Goal: Information Seeking & Learning: Check status

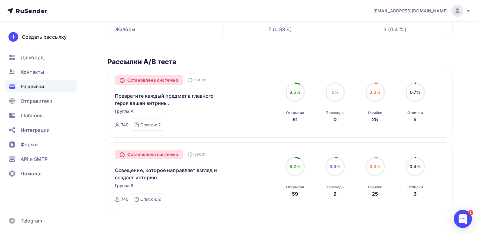
scroll to position [142, 0]
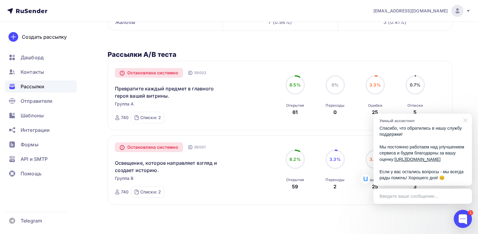
click at [465, 114] on div at bounding box center [464, 120] width 15 height 12
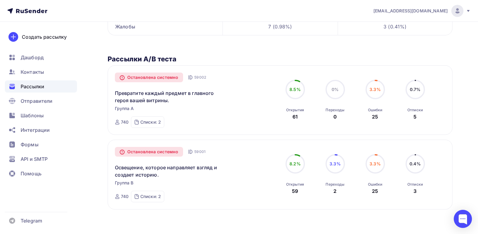
scroll to position [142, 0]
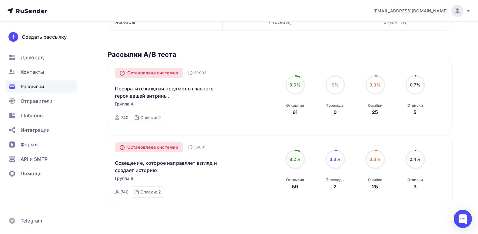
drag, startPoint x: 178, startPoint y: 53, endPoint x: 167, endPoint y: 50, distance: 11.1
click at [171, 51] on h2 "Рассылки А/В теста" at bounding box center [280, 54] width 345 height 8
drag, startPoint x: 162, startPoint y: 49, endPoint x: 138, endPoint y: 51, distance: 24.4
click at [138, 51] on h2 "Рассылки А/В теста" at bounding box center [280, 54] width 345 height 8
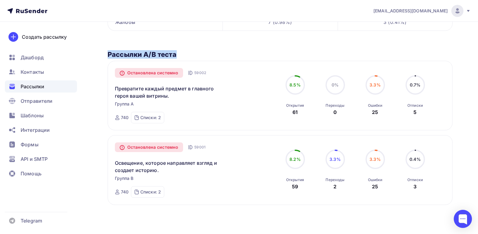
drag, startPoint x: 104, startPoint y: 53, endPoint x: 200, endPoint y: 50, distance: 96.4
click at [200, 50] on div "Выставки, музеи и антикварные Остановлена системно A/B тест 1038 Завершена [DAT…" at bounding box center [239, 57] width 478 height 354
click at [200, 50] on div "Выставки, музеи и антикварные Остановлена системно A/B тест 1038 Завершена [DAT…" at bounding box center [280, 48] width 345 height 316
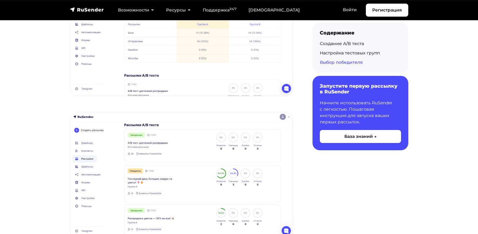
scroll to position [2938, 0]
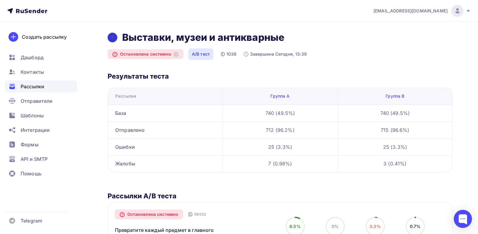
click at [115, 35] on div at bounding box center [113, 38] width 10 height 10
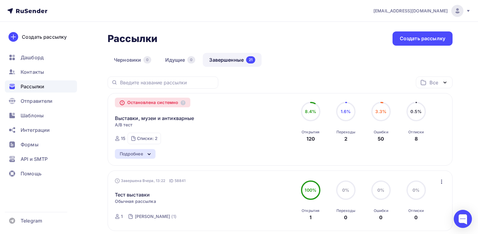
drag, startPoint x: 108, startPoint y: 42, endPoint x: 200, endPoint y: 38, distance: 92.2
click at [200, 38] on div "Рассылки Рассылки Создать рассылку" at bounding box center [280, 39] width 345 height 14
drag, startPoint x: 121, startPoint y: 48, endPoint x: 100, endPoint y: 42, distance: 22.6
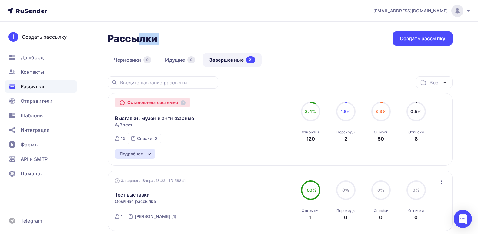
drag, startPoint x: 107, startPoint y: 37, endPoint x: 171, endPoint y: 36, distance: 63.6
click at [171, 36] on div "Рассылки Рассылки Создать рассылку" at bounding box center [280, 39] width 345 height 14
drag, startPoint x: 109, startPoint y: 42, endPoint x: 170, endPoint y: 42, distance: 60.6
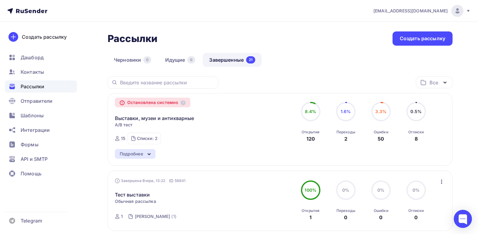
click at [170, 42] on div "Рассылки Рассылки Создать рассылку" at bounding box center [280, 39] width 345 height 14
drag, startPoint x: 168, startPoint y: 44, endPoint x: 106, endPoint y: 44, distance: 62.7
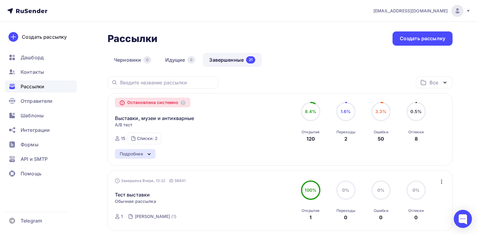
drag, startPoint x: 105, startPoint y: 42, endPoint x: 172, endPoint y: 41, distance: 67.3
click at [172, 41] on div "Рассылки Рассылки Создать рассылку" at bounding box center [280, 39] width 345 height 14
click at [232, 83] on div "Все Все папки Создать новую папку" at bounding box center [280, 85] width 345 height 17
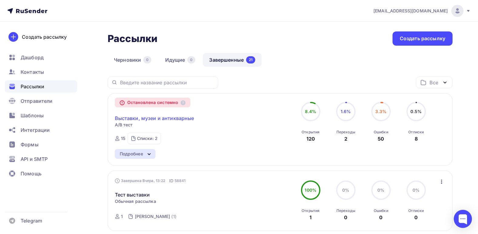
click at [171, 119] on link "Выставки, музеи и антикварные" at bounding box center [154, 118] width 79 height 7
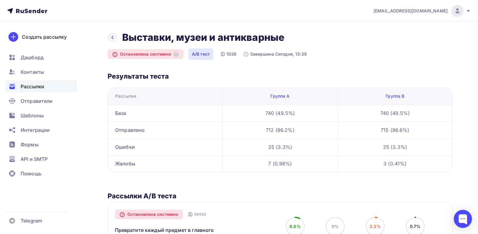
click at [72, 9] on nav "sergeyvalkovy@gmail.com Аккаунт Тарифы Выйти Создать рассылку Дашборд Контакты …" at bounding box center [239, 11] width 478 height 22
drag, startPoint x: 69, startPoint y: 11, endPoint x: 17, endPoint y: 12, distance: 52.1
click at [17, 12] on nav "sergeyvalkovy@gmail.com Аккаунт Тарифы Выйти Создать рассылку Дашборд Контакты …" at bounding box center [239, 11] width 478 height 22
click at [101, 12] on nav "sergeyvalkovy@gmail.com Аккаунт Тарифы Выйти Создать рассылку Дашборд Контакты …" at bounding box center [239, 11] width 478 height 22
click at [107, 35] on div "Выставки, музеи и антикварные Остановлена системно A/B тест 1038 Завершена Сего…" at bounding box center [239, 199] width 478 height 354
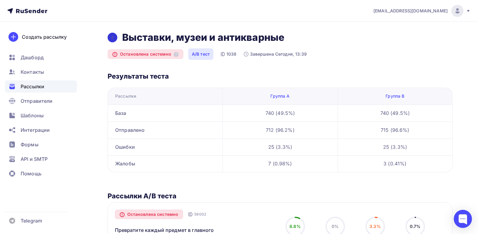
click at [115, 37] on div at bounding box center [113, 38] width 10 height 10
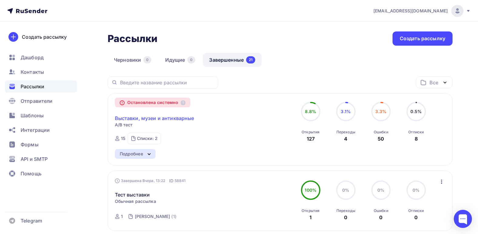
click at [136, 121] on link "Выставки, музеи и антикварные" at bounding box center [154, 118] width 79 height 7
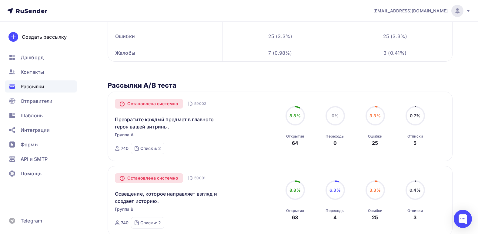
scroll to position [142, 0]
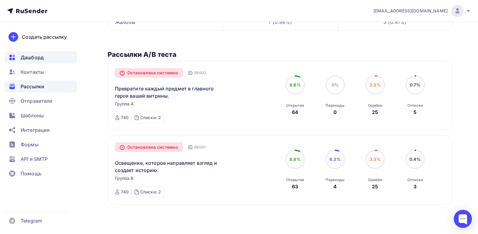
click at [35, 55] on span "Дашборд" at bounding box center [32, 57] width 23 height 7
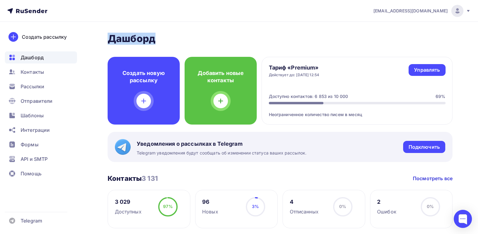
drag, startPoint x: 112, startPoint y: 38, endPoint x: 191, endPoint y: 41, distance: 79.7
click at [191, 41] on h2 "Дашборд" at bounding box center [280, 39] width 345 height 12
drag, startPoint x: 167, startPoint y: 42, endPoint x: 107, endPoint y: 41, distance: 60.0
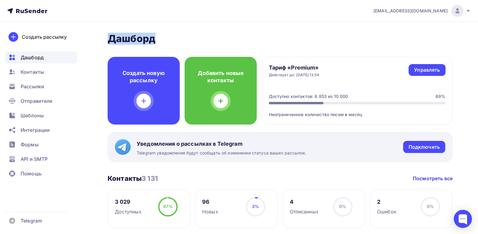
click at [148, 38] on h2 "Дашборд" at bounding box center [280, 39] width 345 height 12
click at [154, 37] on h2 "Дашборд" at bounding box center [280, 39] width 345 height 12
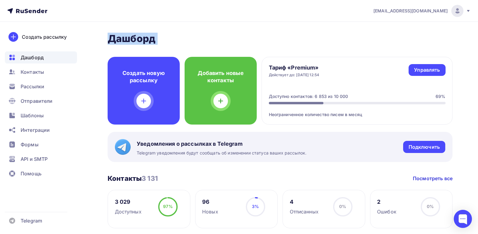
click at [154, 37] on h2 "Дашборд" at bounding box center [280, 39] width 345 height 12
drag, startPoint x: 111, startPoint y: 38, endPoint x: 162, endPoint y: 35, distance: 51.3
click at [162, 35] on h2 "Дашборд" at bounding box center [280, 39] width 345 height 12
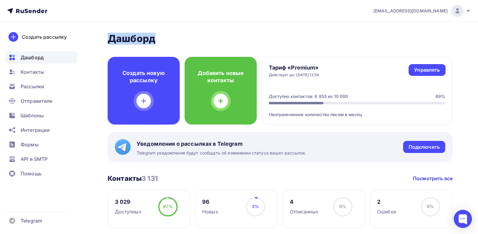
click at [162, 35] on h2 "Дашборд" at bounding box center [280, 39] width 345 height 12
click at [133, 38] on h2 "Дашборд" at bounding box center [280, 39] width 345 height 12
drag, startPoint x: 133, startPoint y: 38, endPoint x: 164, endPoint y: 40, distance: 30.9
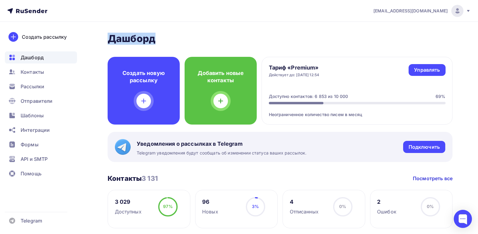
click at [164, 40] on h2 "Дашборд" at bounding box center [280, 39] width 345 height 12
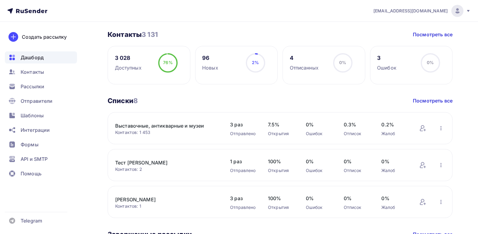
scroll to position [151, 0]
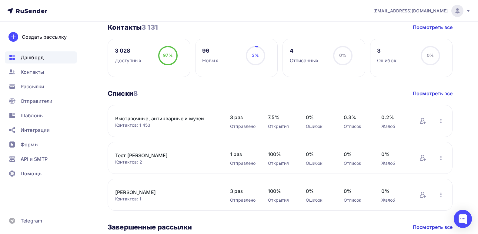
click at [140, 121] on link "Выставочные, антикварные и музеи" at bounding box center [166, 118] width 103 height 7
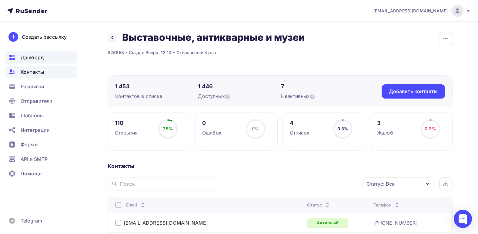
click at [38, 62] on div "Дашборд" at bounding box center [41, 58] width 72 height 12
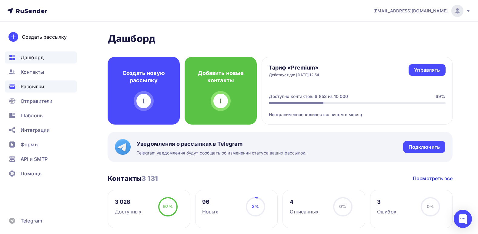
click at [39, 87] on span "Рассылки" at bounding box center [33, 86] width 24 height 7
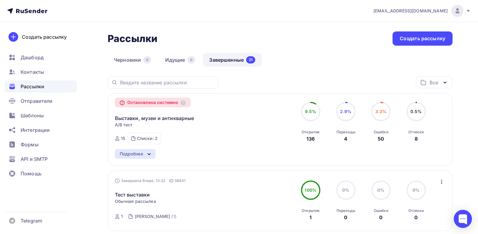
click at [232, 127] on div "Остановлена системно Выставки, музеи и антикварные A/B тест Завершена ID 58992 …" at bounding box center [184, 123] width 138 height 44
click at [152, 115] on link "Выставки, музеи и антикварные" at bounding box center [154, 118] width 79 height 7
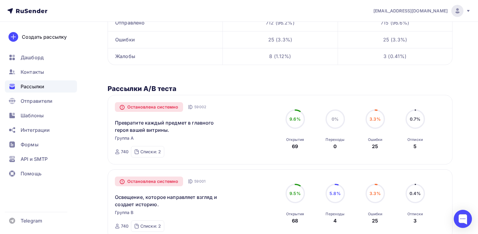
scroll to position [121, 0]
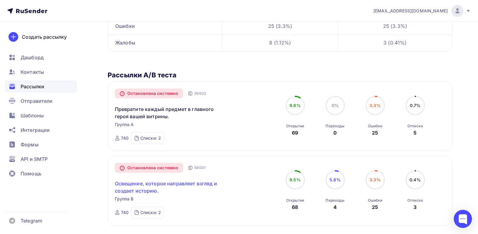
click at [143, 181] on link "Освещение, которое направляет взгляд и создает историю." at bounding box center [167, 187] width 104 height 15
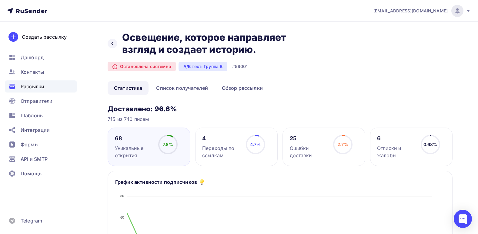
click at [235, 143] on div "4 Переходы по ссылкам" at bounding box center [221, 147] width 38 height 24
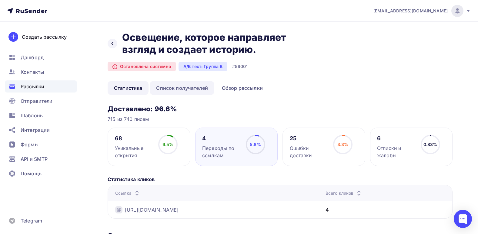
click at [178, 92] on link "Список получателей" at bounding box center [182, 88] width 65 height 14
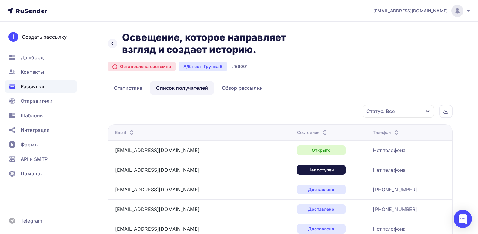
click at [404, 111] on div "Статус: Все" at bounding box center [397, 111] width 71 height 13
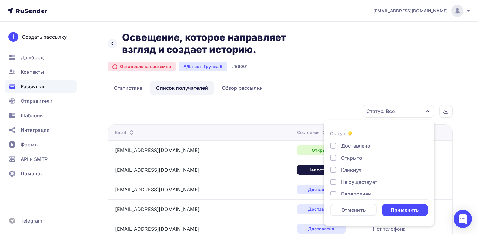
click at [348, 174] on div "Доставлено Открыто Кликнул Не существует Переполнен Недоступен Отписан Жалоба В…" at bounding box center [379, 194] width 98 height 104
click at [346, 171] on div "Кликнул" at bounding box center [351, 170] width 20 height 7
click at [397, 212] on div "Применить" at bounding box center [404, 210] width 28 height 7
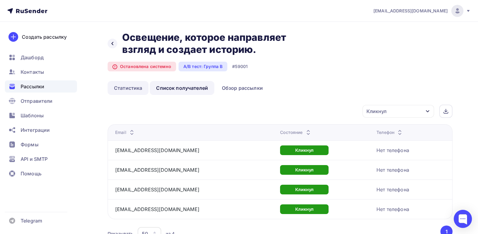
click at [128, 91] on link "Статистика" at bounding box center [128, 88] width 41 height 14
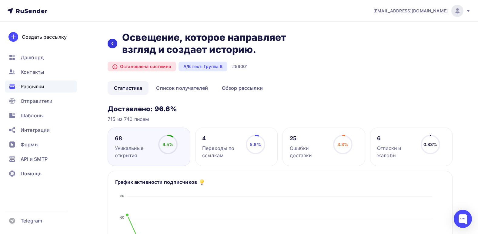
click at [111, 41] on div at bounding box center [113, 44] width 10 height 10
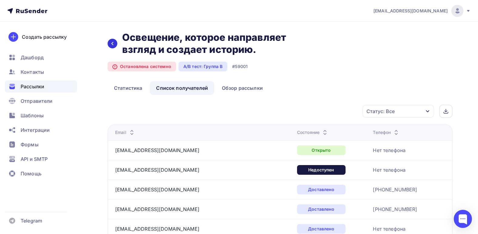
click at [111, 41] on div at bounding box center [113, 44] width 10 height 10
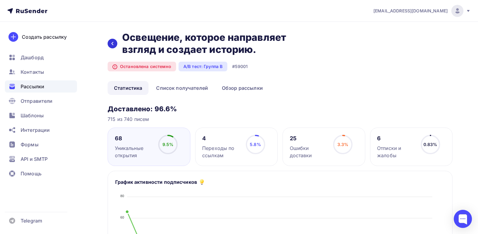
click at [111, 41] on div at bounding box center [113, 44] width 10 height 10
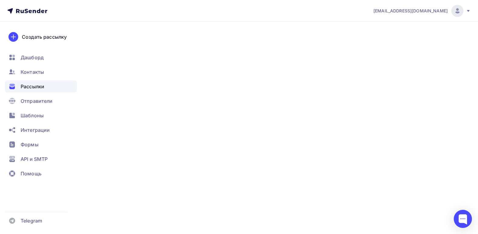
scroll to position [121, 0]
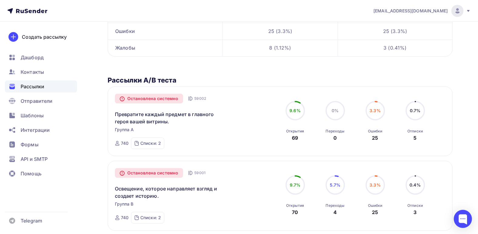
scroll to position [142, 0]
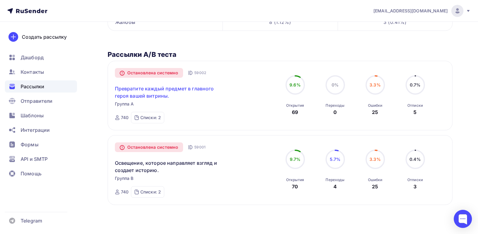
click at [150, 95] on link "Превратите каждый предмет в главного героя вашей витрины." at bounding box center [167, 92] width 104 height 15
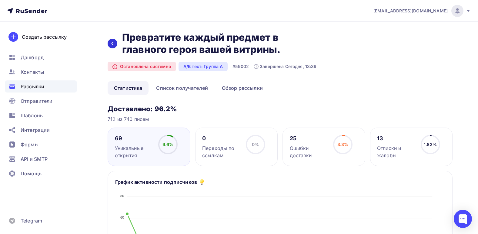
click at [116, 42] on div at bounding box center [113, 44] width 10 height 10
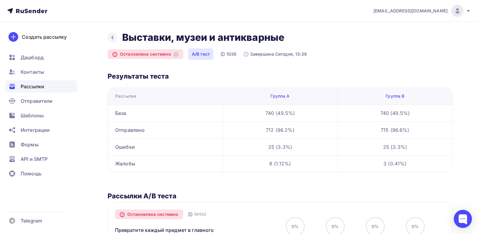
scroll to position [142, 0]
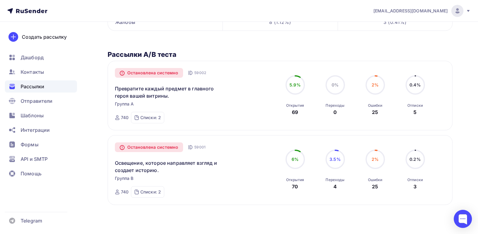
click at [171, 158] on div "Освещение, которое направляет взгляд и создает историю." at bounding box center [167, 163] width 104 height 22
click at [171, 161] on link "Освещение, которое направляет взгляд и создает историю." at bounding box center [167, 167] width 104 height 15
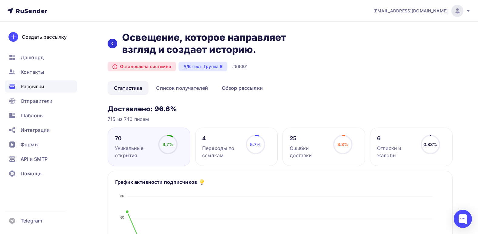
click at [110, 45] on icon at bounding box center [112, 43] width 5 height 5
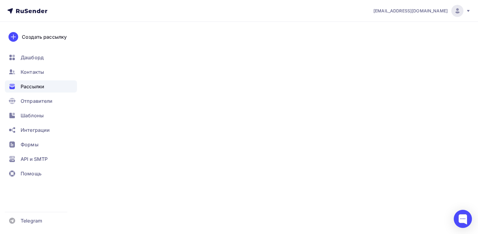
scroll to position [142, 0]
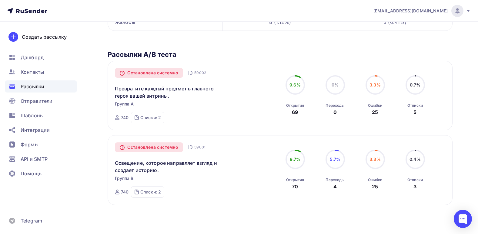
click at [216, 46] on div "Выставки, музеи и антикварные Остановлена системно A/B тест 1038 Завершена [DAT…" at bounding box center [280, 48] width 345 height 316
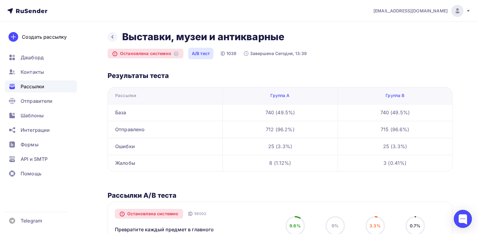
scroll to position [0, 0]
click at [118, 36] on div "Выставки, музеи и антикварные" at bounding box center [280, 38] width 345 height 12
click at [116, 36] on div at bounding box center [113, 38] width 10 height 10
